Goal: Task Accomplishment & Management: Manage account settings

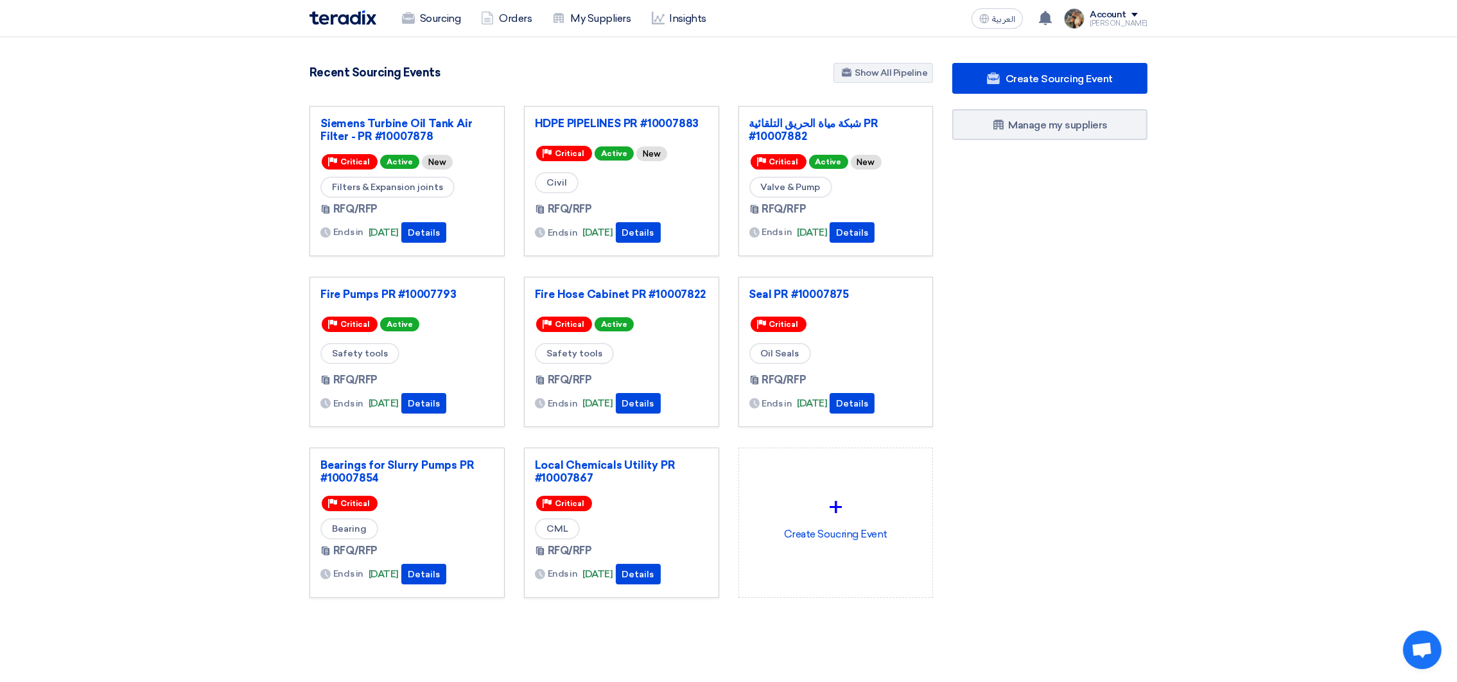
click at [804, 280] on div "Seal PR #10007875 Priority Critical Oil Seals RFQ/RFP Ends in [DATE]" at bounding box center [835, 352] width 195 height 150
click at [804, 284] on div "Seal PR #10007875 Priority Critical Oil Seals RFQ/RFP Ends in [DATE]" at bounding box center [835, 352] width 195 height 150
click at [810, 298] on link "Seal PR #10007875" at bounding box center [835, 294] width 173 height 13
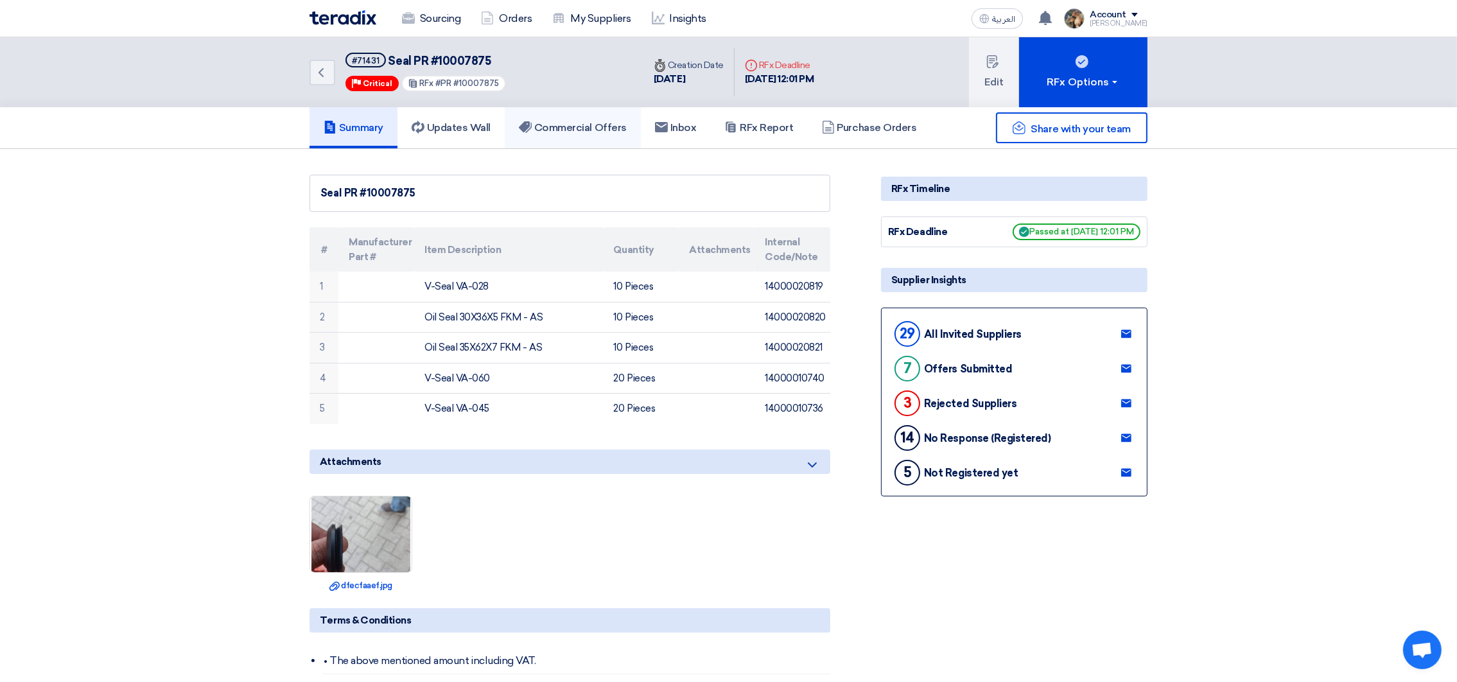
click at [586, 132] on h5 "Commercial Offers" at bounding box center [573, 127] width 108 height 13
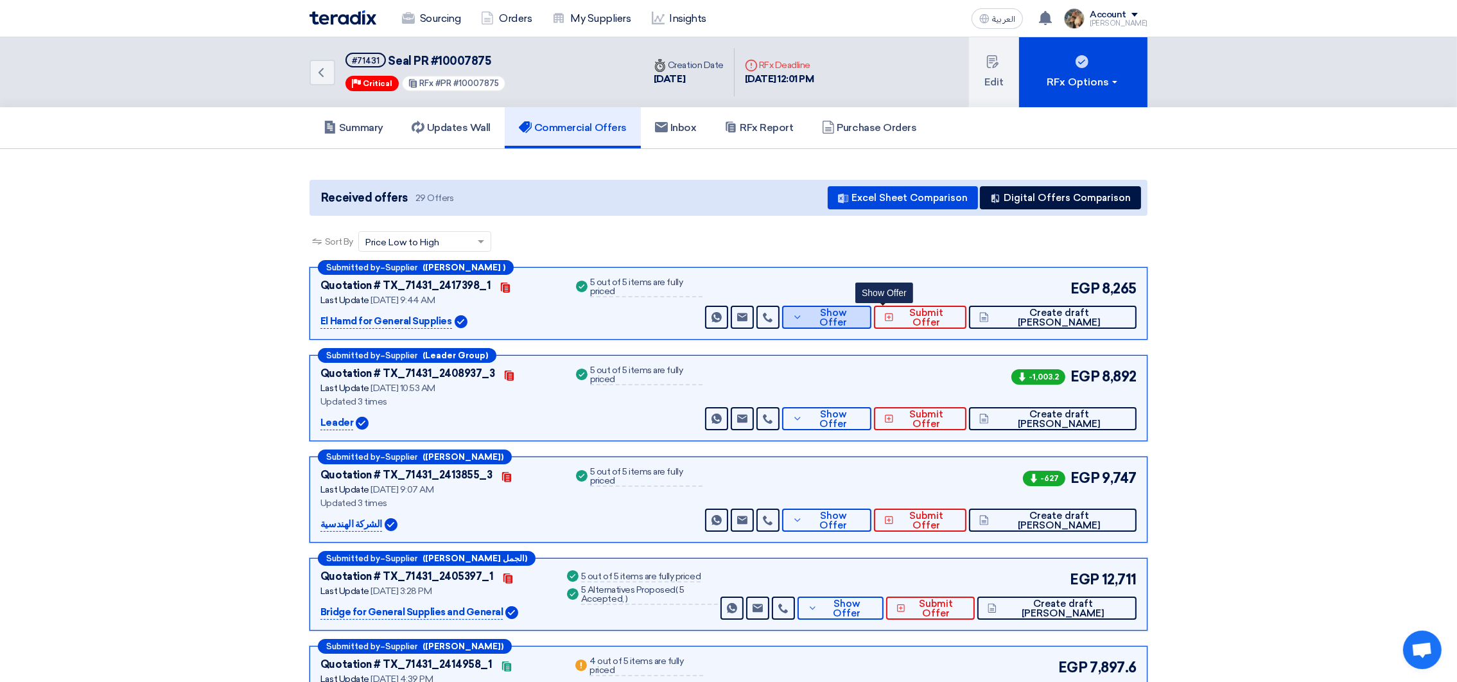
click at [862, 314] on span "Show Offer" at bounding box center [834, 317] width 56 height 19
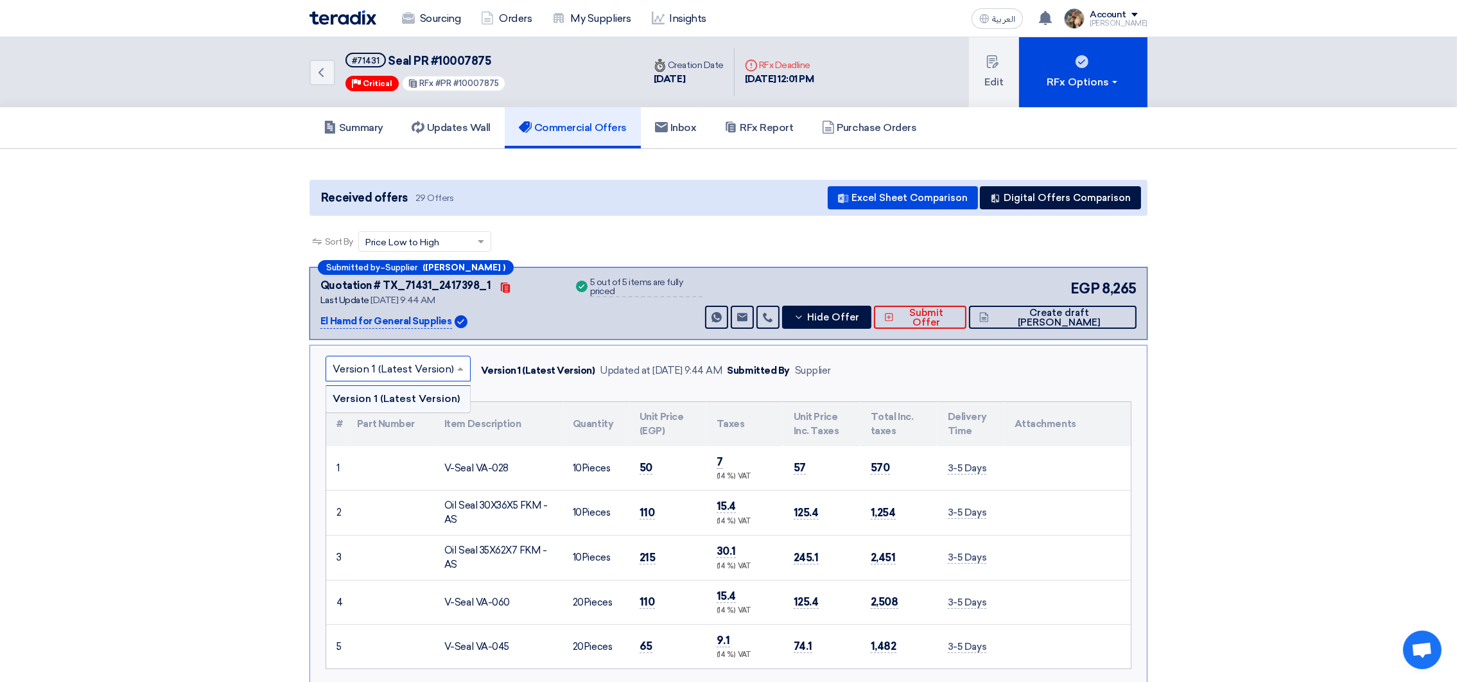
click at [361, 373] on input "text" at bounding box center [392, 370] width 118 height 21
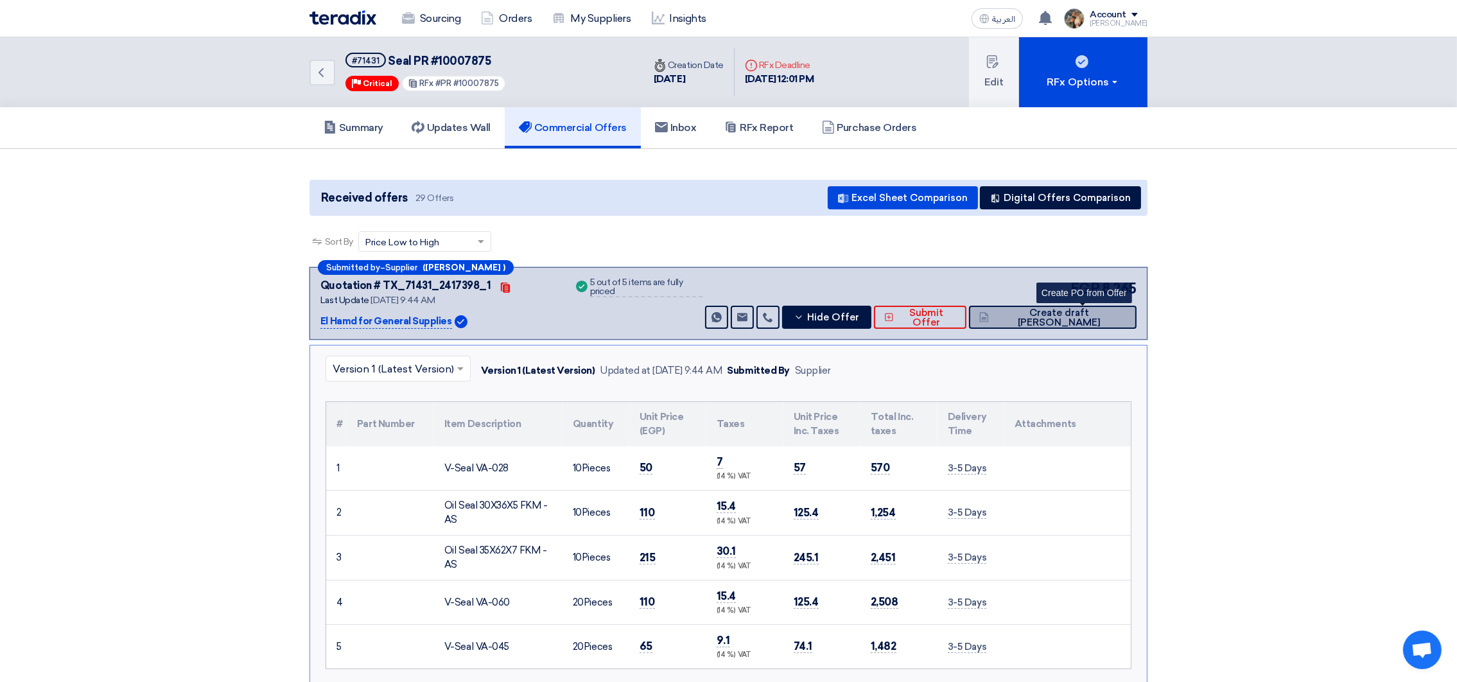
click at [1104, 321] on button "Create draft [PERSON_NAME]" at bounding box center [1053, 317] width 168 height 23
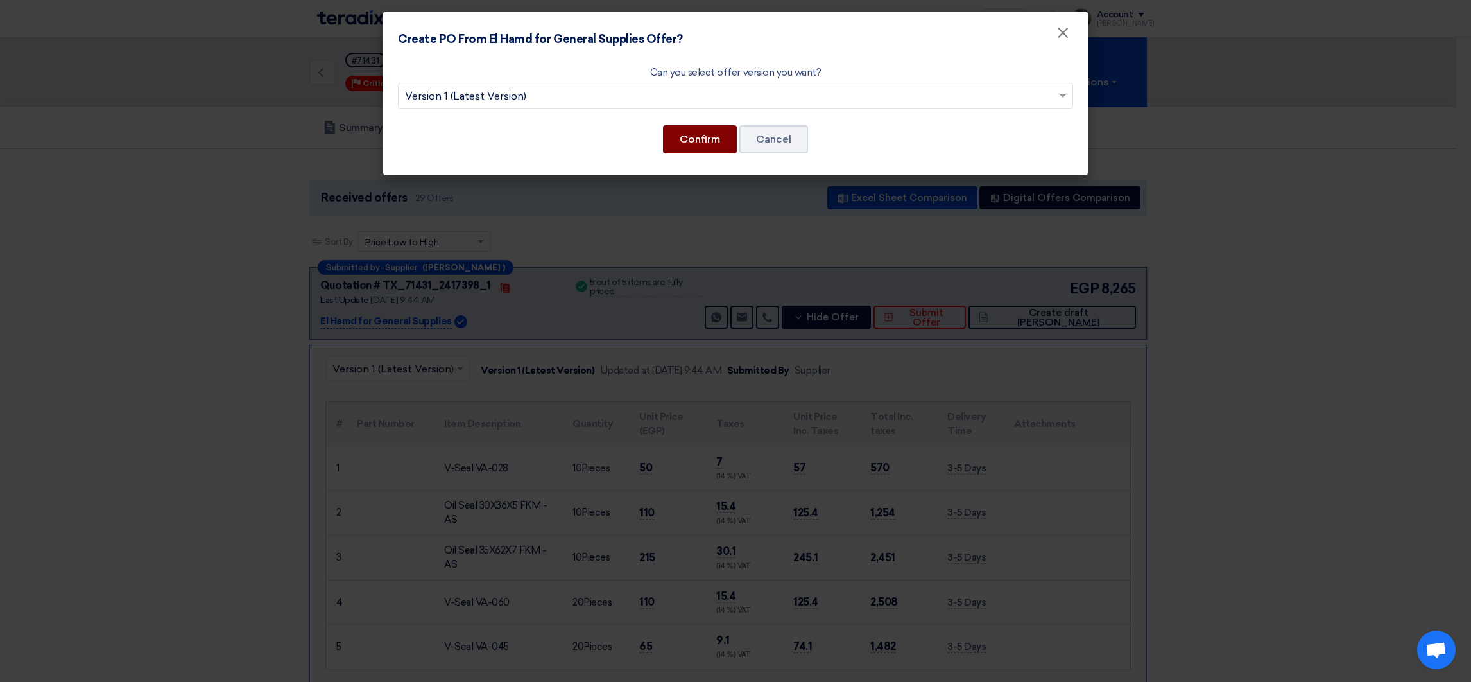
click at [724, 143] on button "Confirm" at bounding box center [700, 139] width 74 height 28
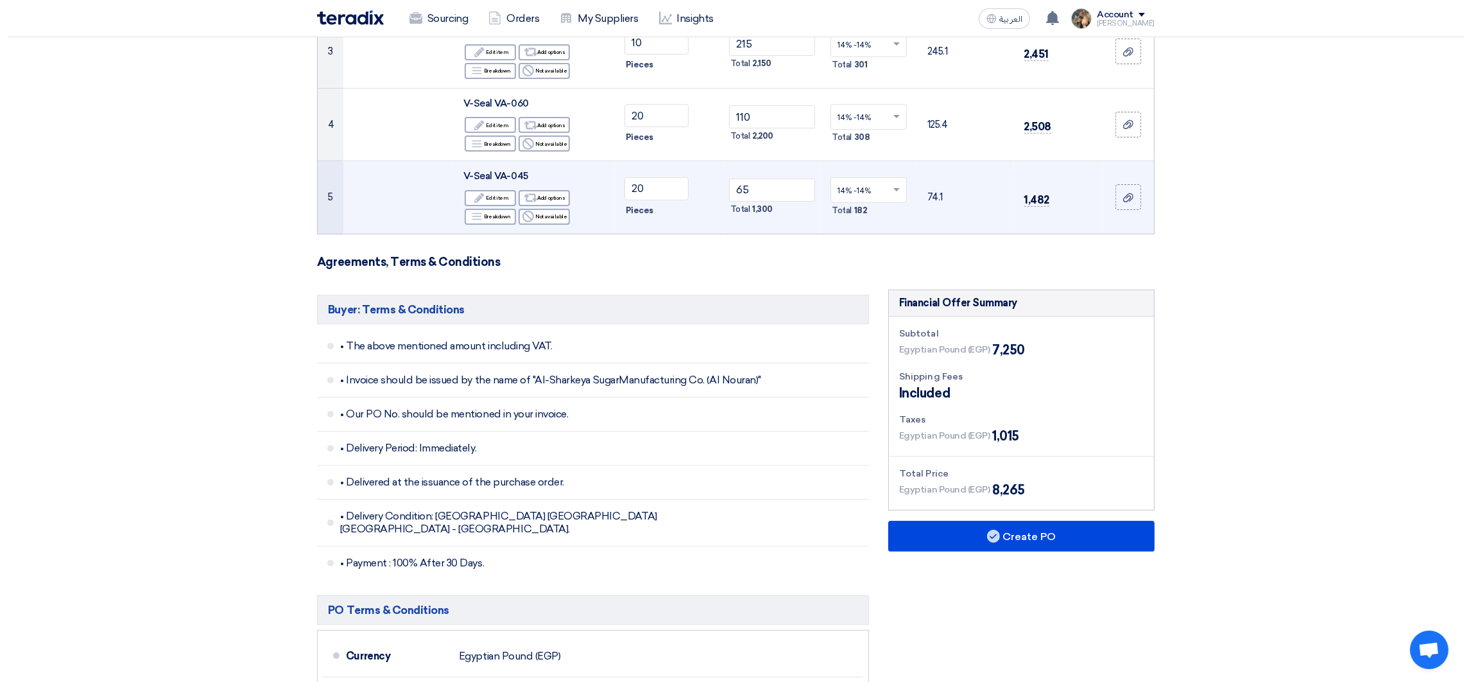
scroll to position [481, 0]
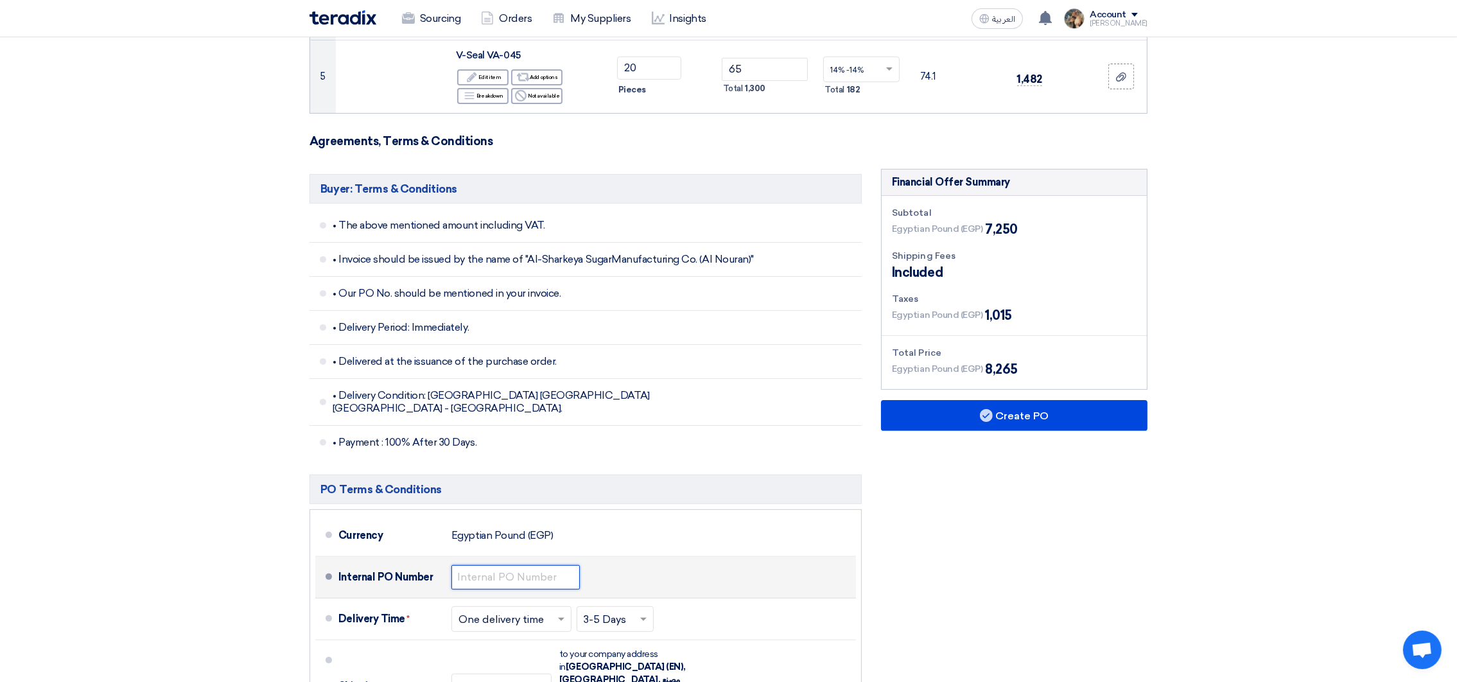
click at [491, 565] on input "text" at bounding box center [515, 577] width 128 height 24
paste input "4500009563"
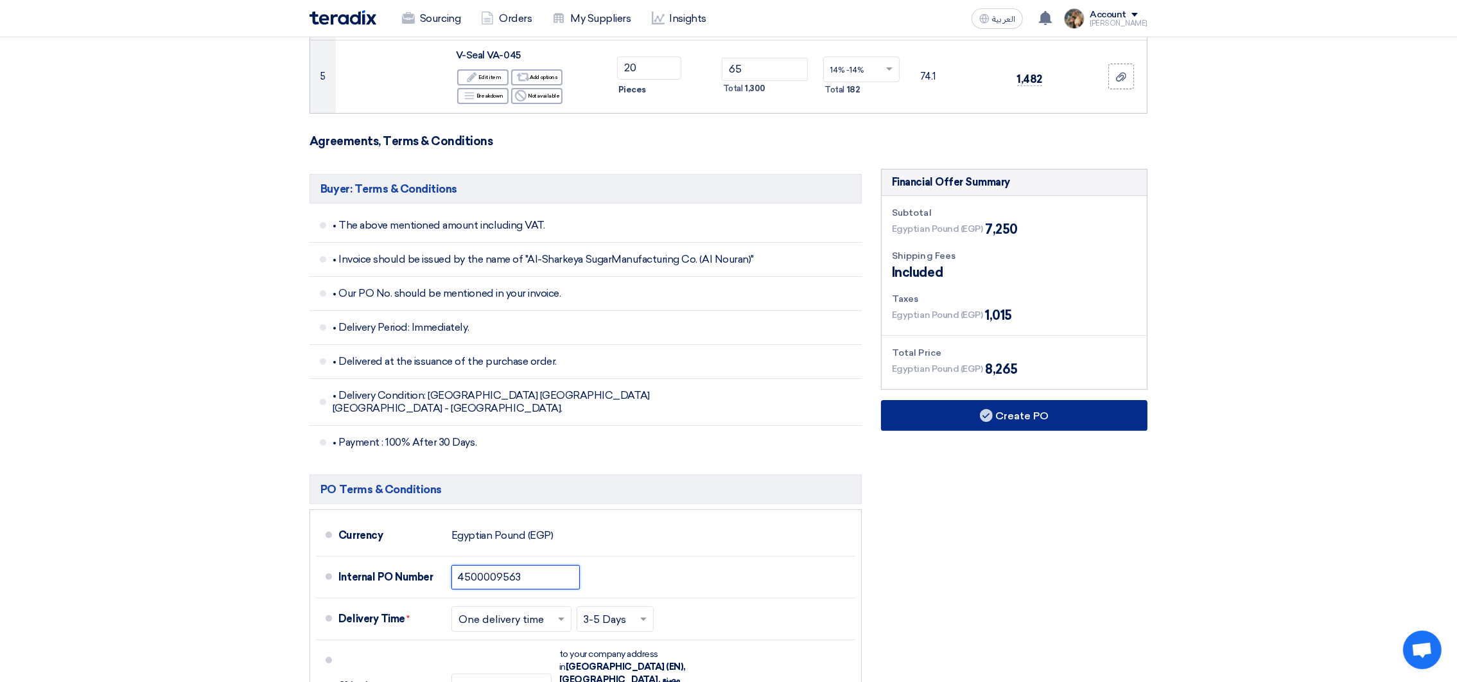
type input "4500009563"
click at [1108, 417] on button "Create PO" at bounding box center [1014, 415] width 266 height 31
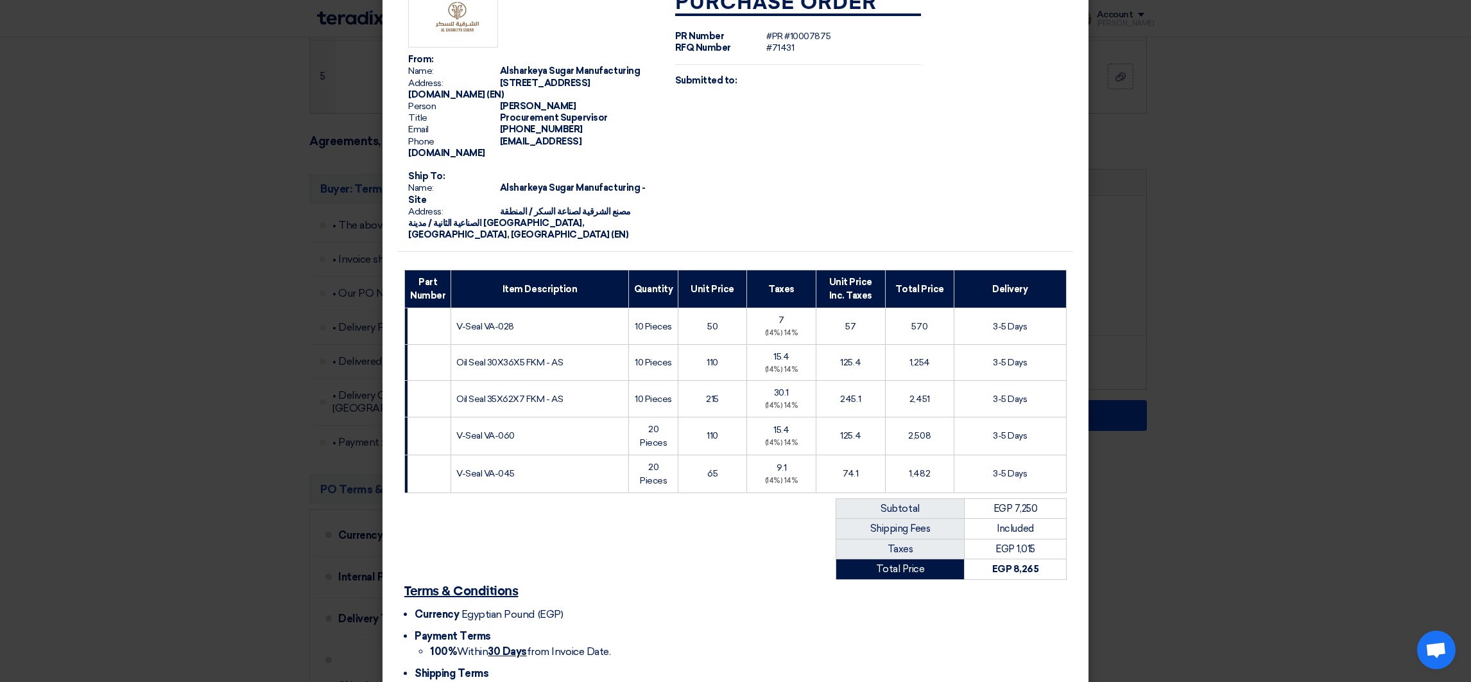
scroll to position [125, 0]
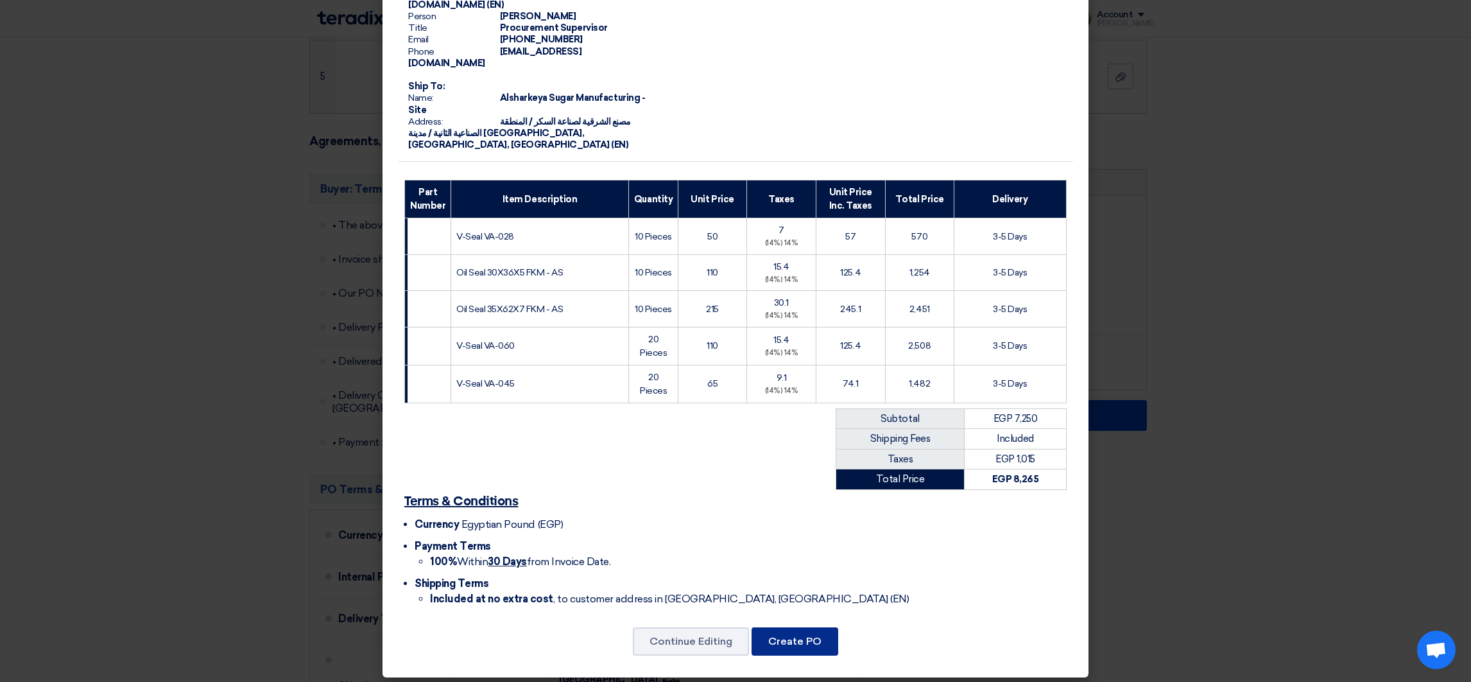
click at [798, 645] on button "Create PO" at bounding box center [795, 641] width 87 height 28
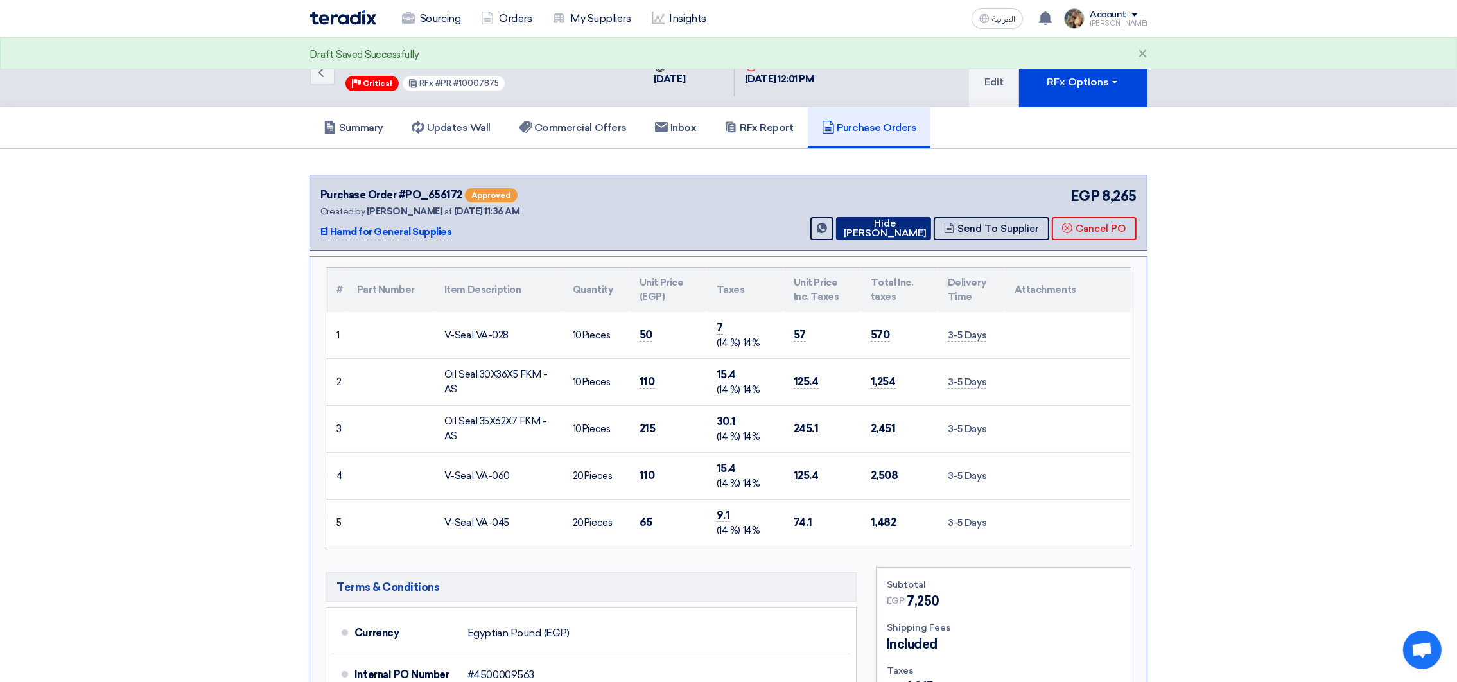
click at [840, 230] on icon at bounding box center [840, 228] width 0 height 10
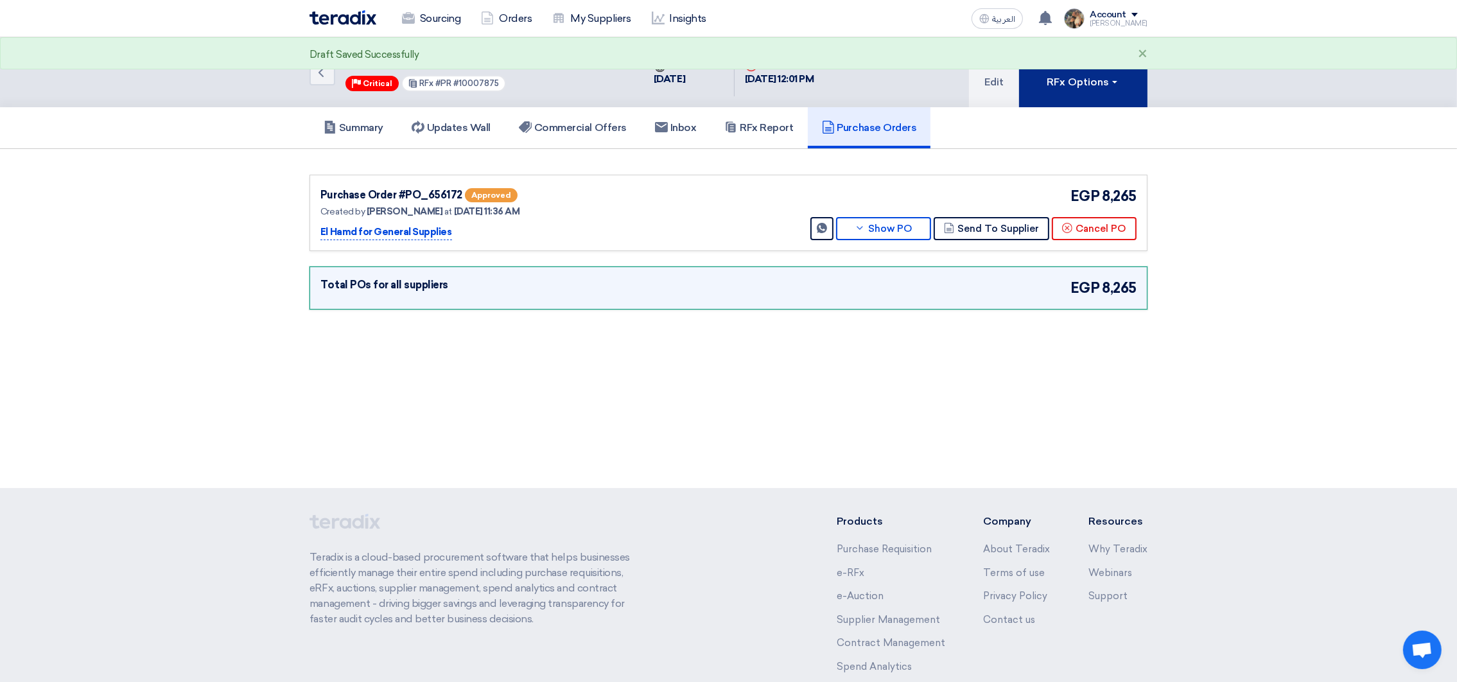
click at [1084, 83] on div "RFx Options" at bounding box center [1083, 81] width 73 height 15
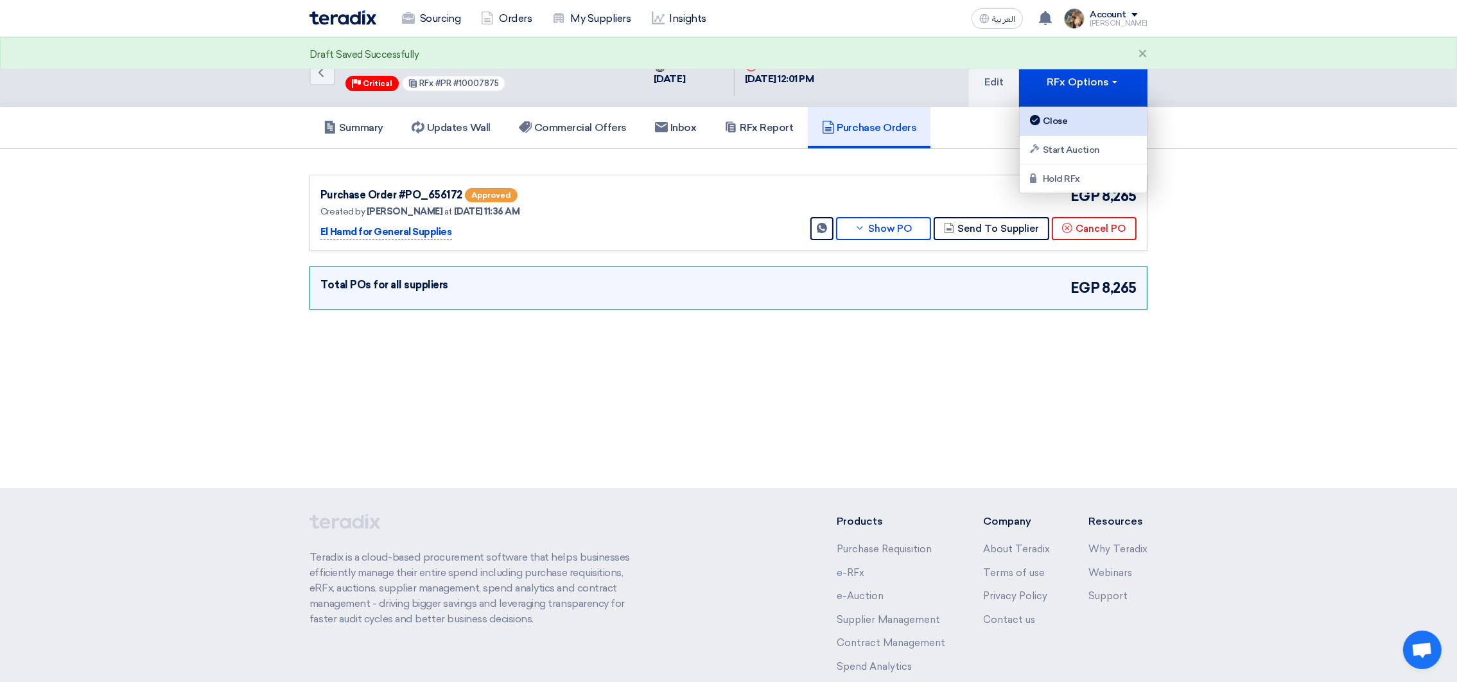
click at [1092, 113] on div "Close" at bounding box center [1083, 120] width 112 height 15
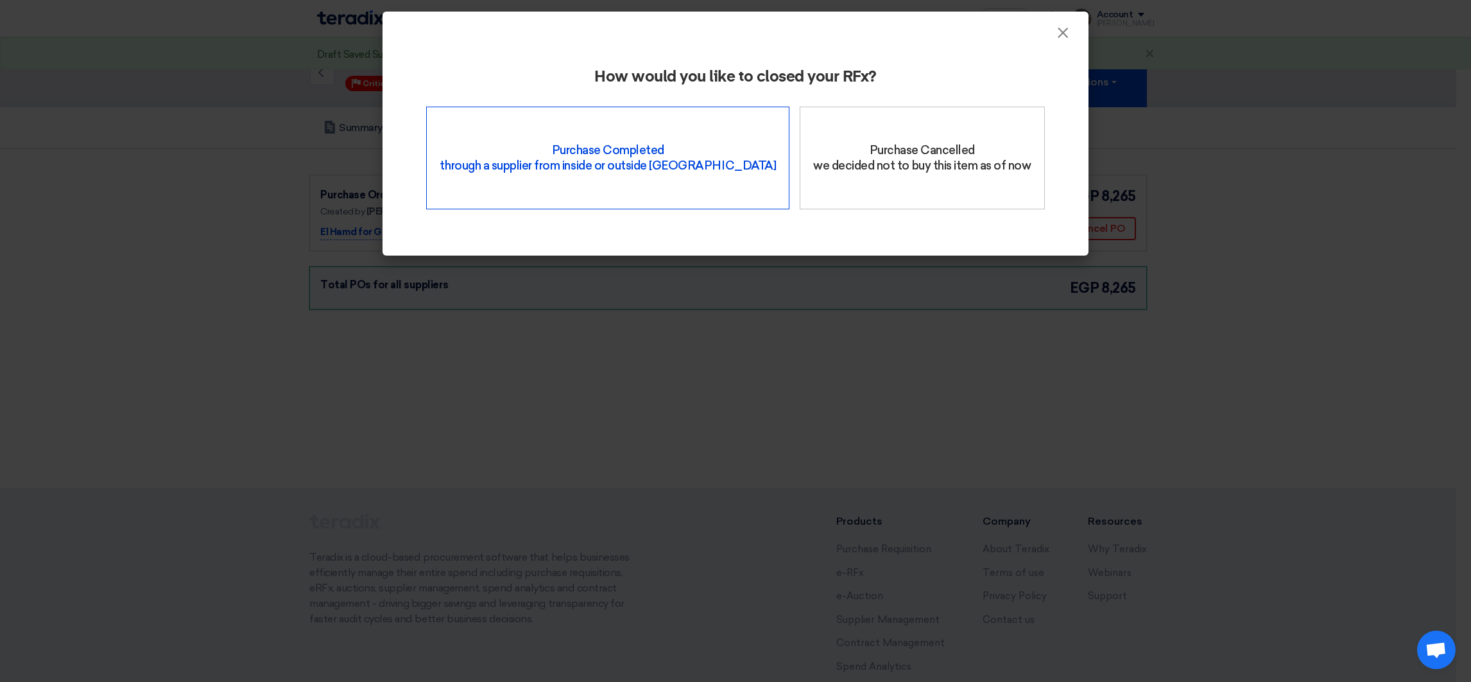
click at [646, 157] on div "Purchase Completed through a supplier from inside or outside Teradix" at bounding box center [607, 158] width 363 height 103
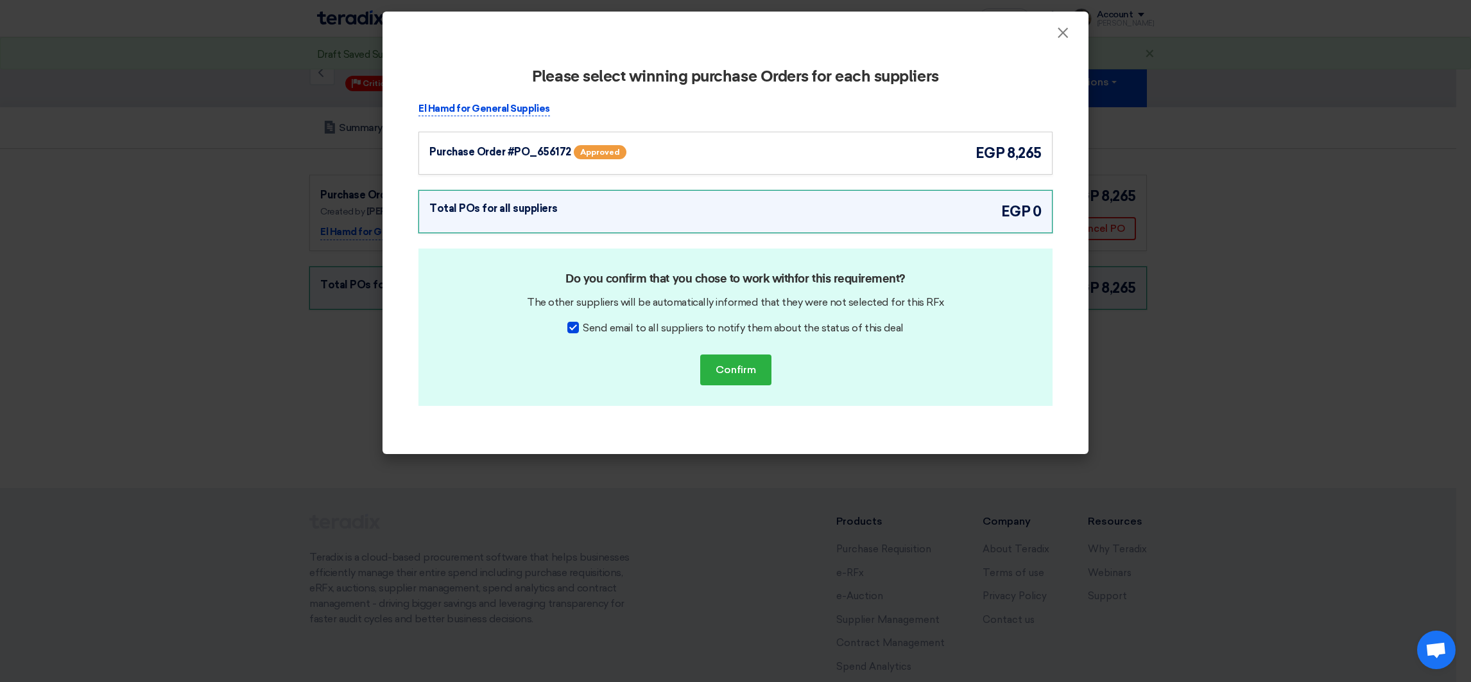
click at [842, 141] on div "Purchase Order #PO_656172 Approved egp 8,265" at bounding box center [736, 153] width 634 height 43
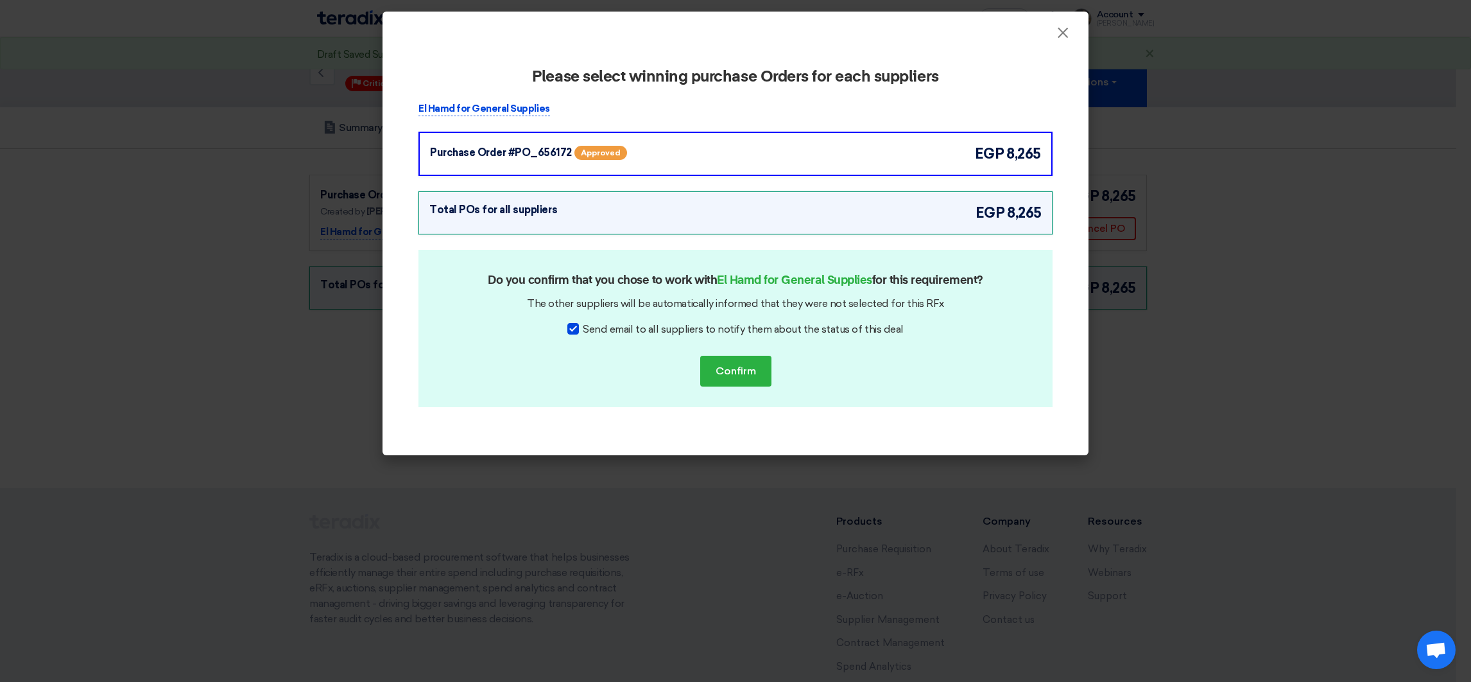
click at [664, 332] on span "Send email to all suppliers to notify them about the status of this deal" at bounding box center [743, 329] width 320 height 15
click at [591, 330] on input "Send email to all suppliers to notify them about the status of this deal" at bounding box center [587, 326] width 8 height 8
checkbox input "false"
click at [746, 369] on button "Confirm" at bounding box center [735, 371] width 71 height 31
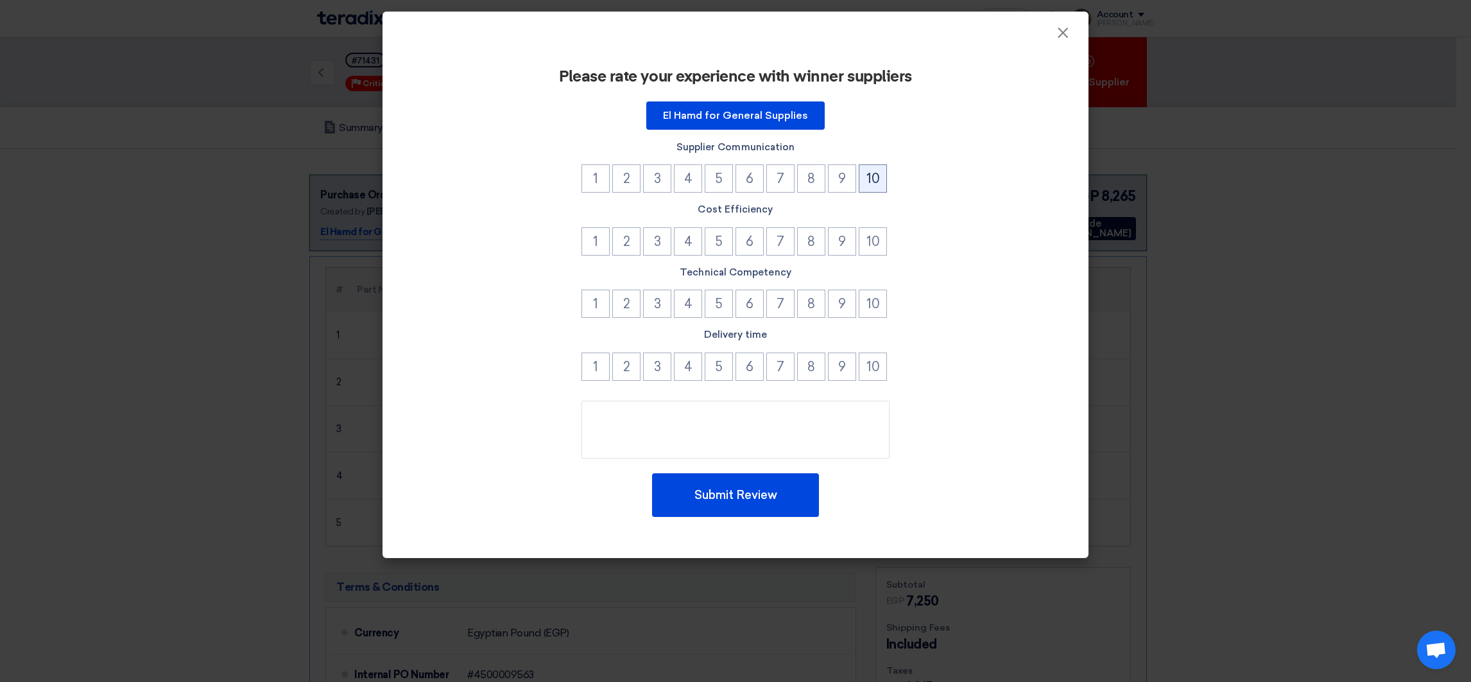
click at [867, 186] on button "10" at bounding box center [873, 178] width 28 height 28
click at [873, 232] on button "10" at bounding box center [873, 241] width 28 height 28
click at [876, 302] on button "10" at bounding box center [873, 304] width 28 height 28
click at [876, 345] on div "Delivery time 1 2 3 4 5 6 7 8 9 10" at bounding box center [736, 355] width 634 height 56
click at [872, 368] on button "10" at bounding box center [873, 366] width 28 height 28
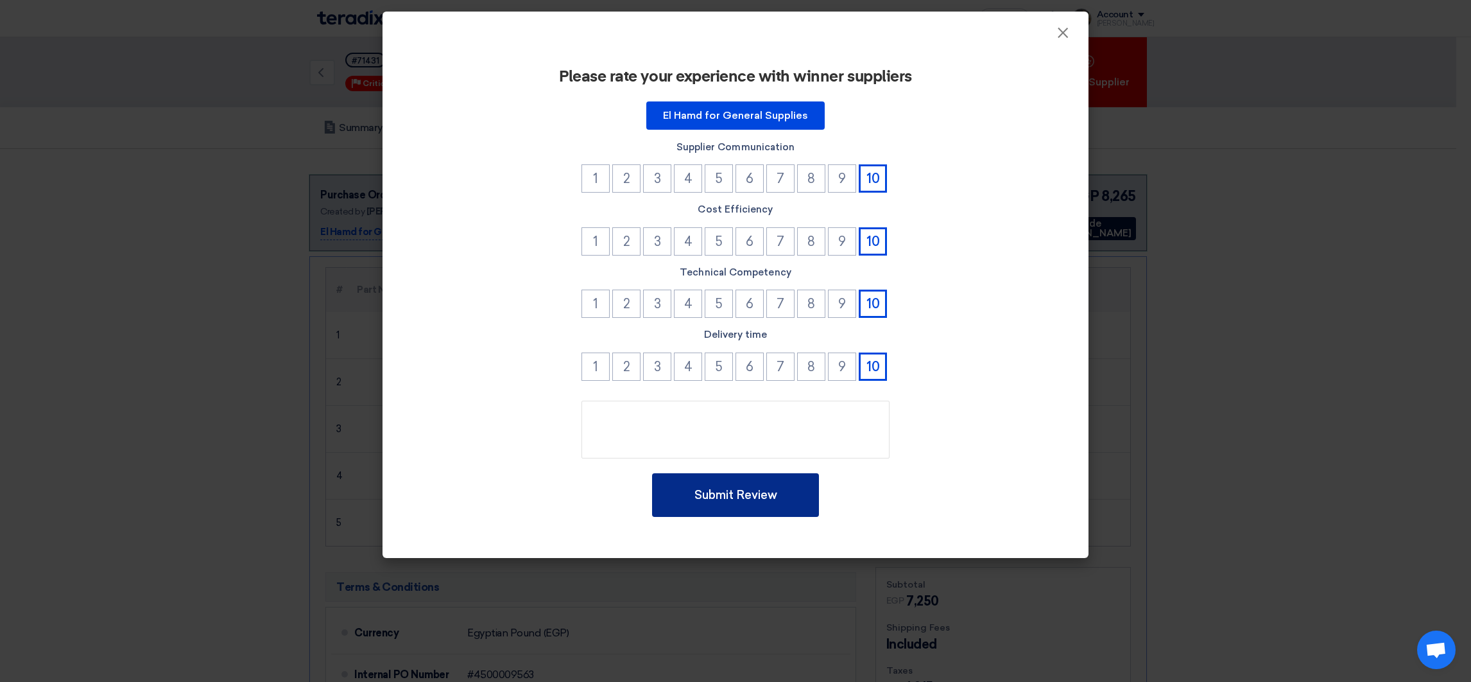
click at [742, 485] on button "Submit Review" at bounding box center [735, 495] width 167 height 44
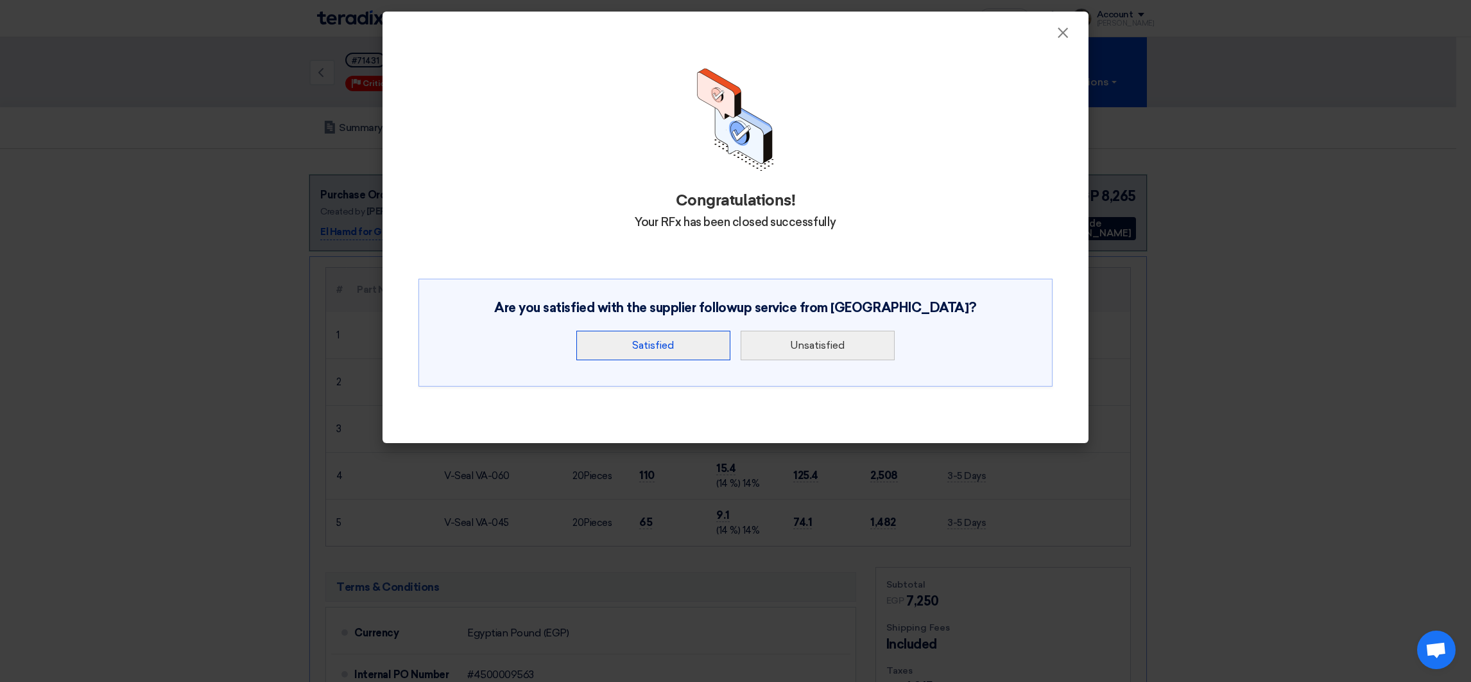
click at [694, 340] on button "Satisfied" at bounding box center [654, 346] width 154 height 30
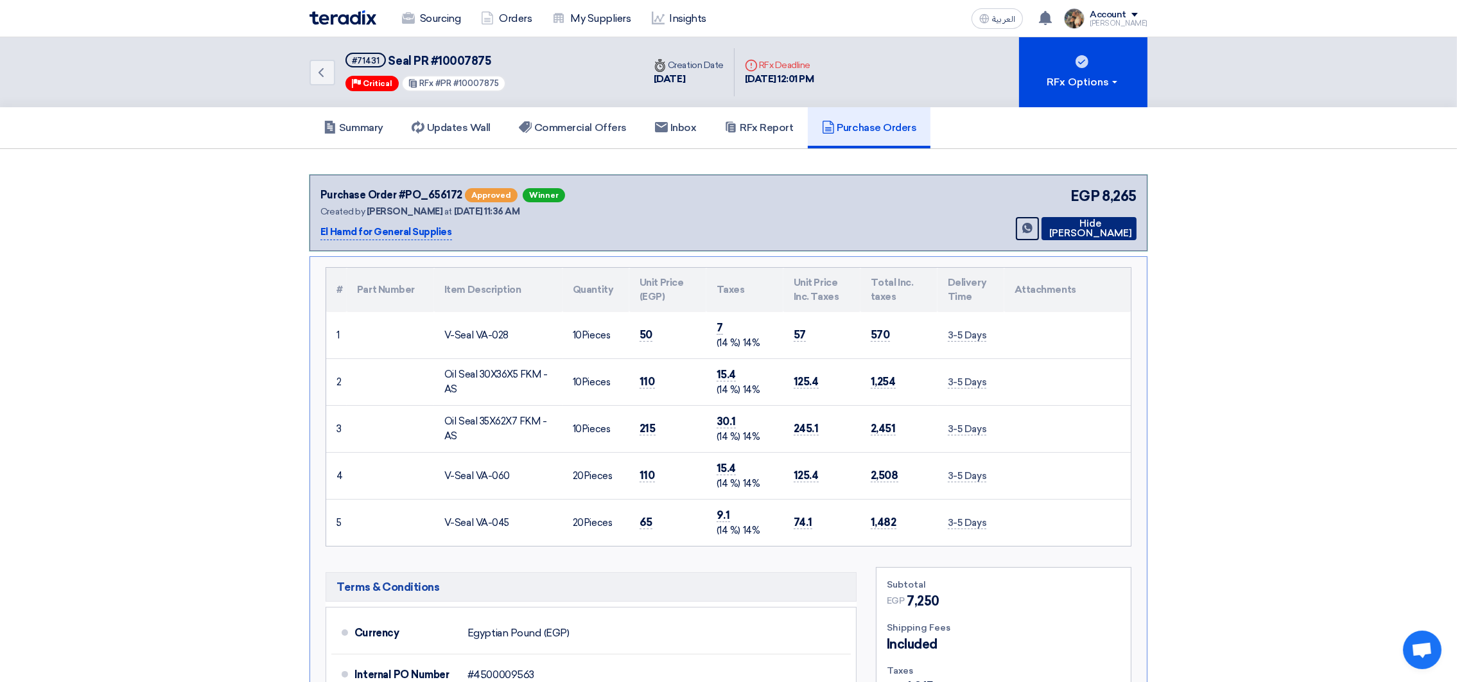
click at [1046, 230] on icon at bounding box center [1046, 228] width 0 height 10
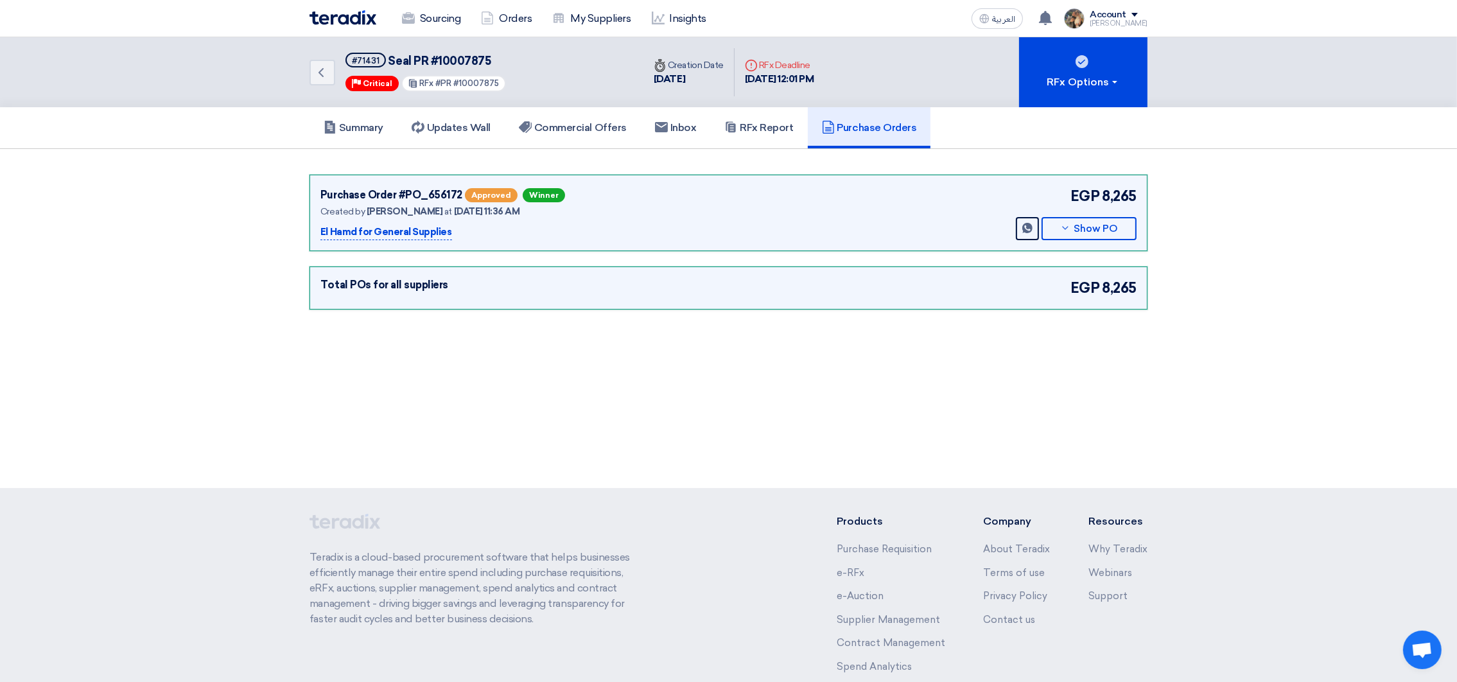
click at [330, 19] on img at bounding box center [342, 17] width 67 height 15
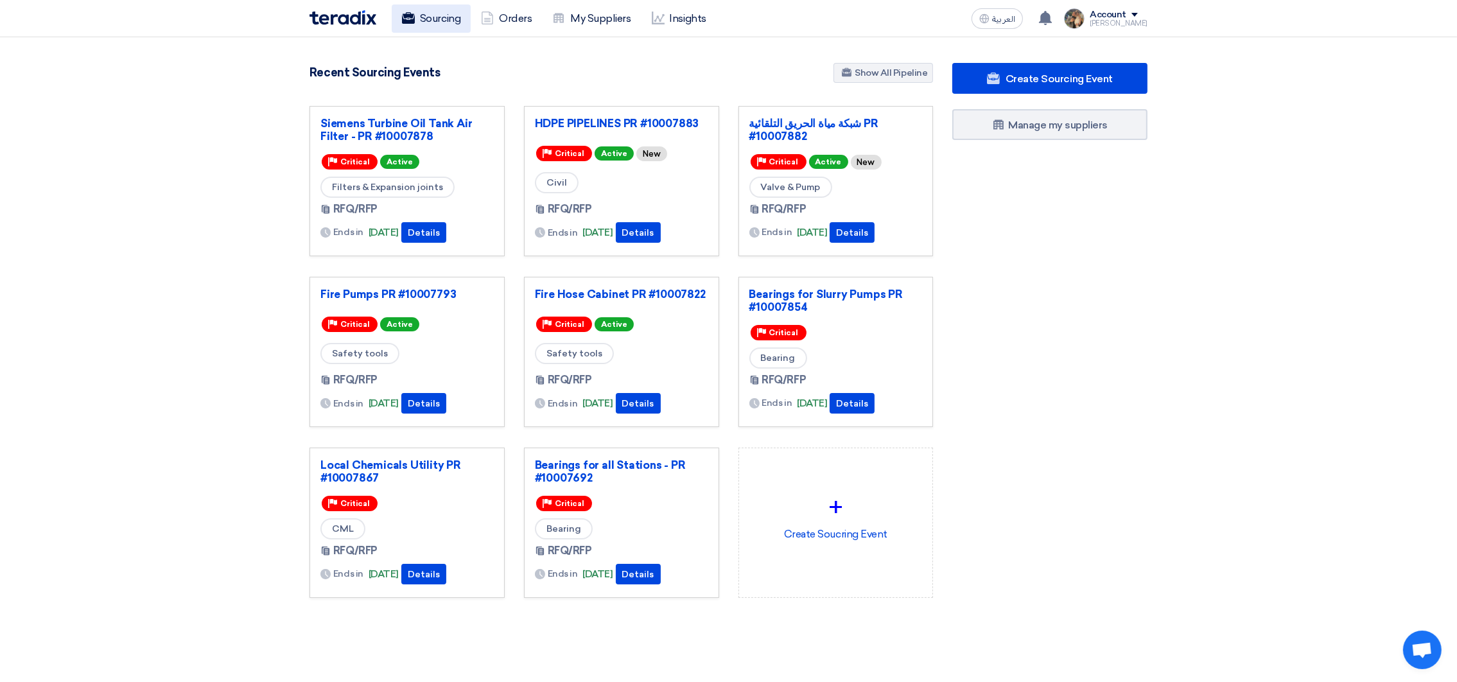
click at [426, 17] on link "Sourcing" at bounding box center [431, 18] width 79 height 28
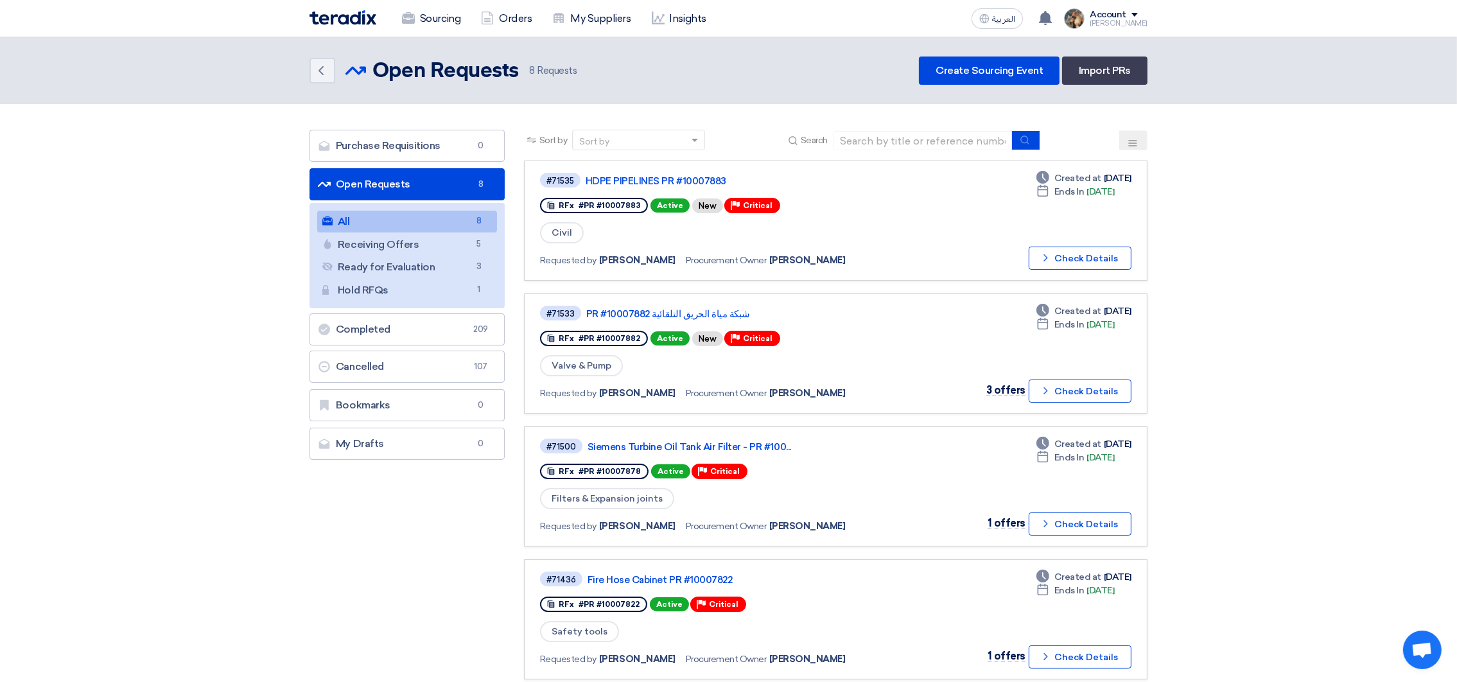
click at [338, 13] on img at bounding box center [342, 17] width 67 height 15
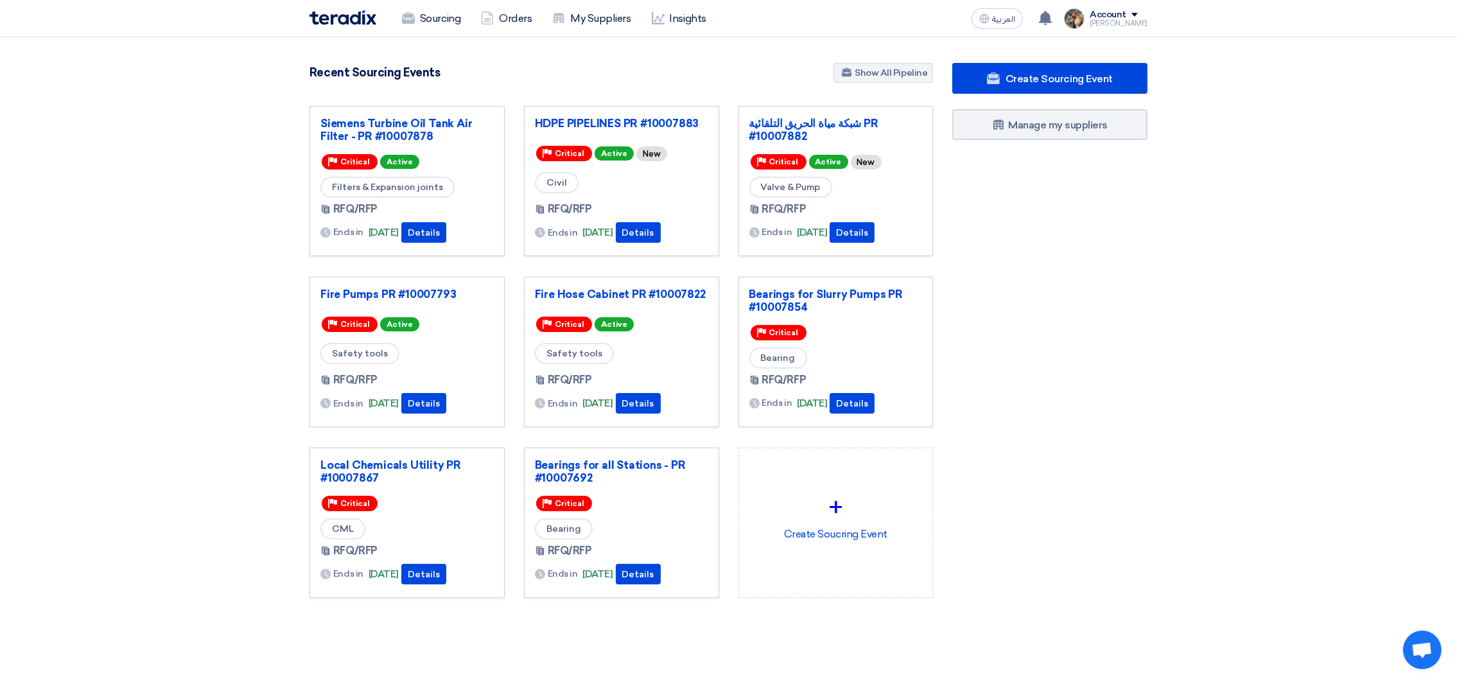
click at [1037, 535] on div "Create Sourcing Event Manage my suppliers" at bounding box center [1049, 356] width 214 height 586
